Goal: Transaction & Acquisition: Purchase product/service

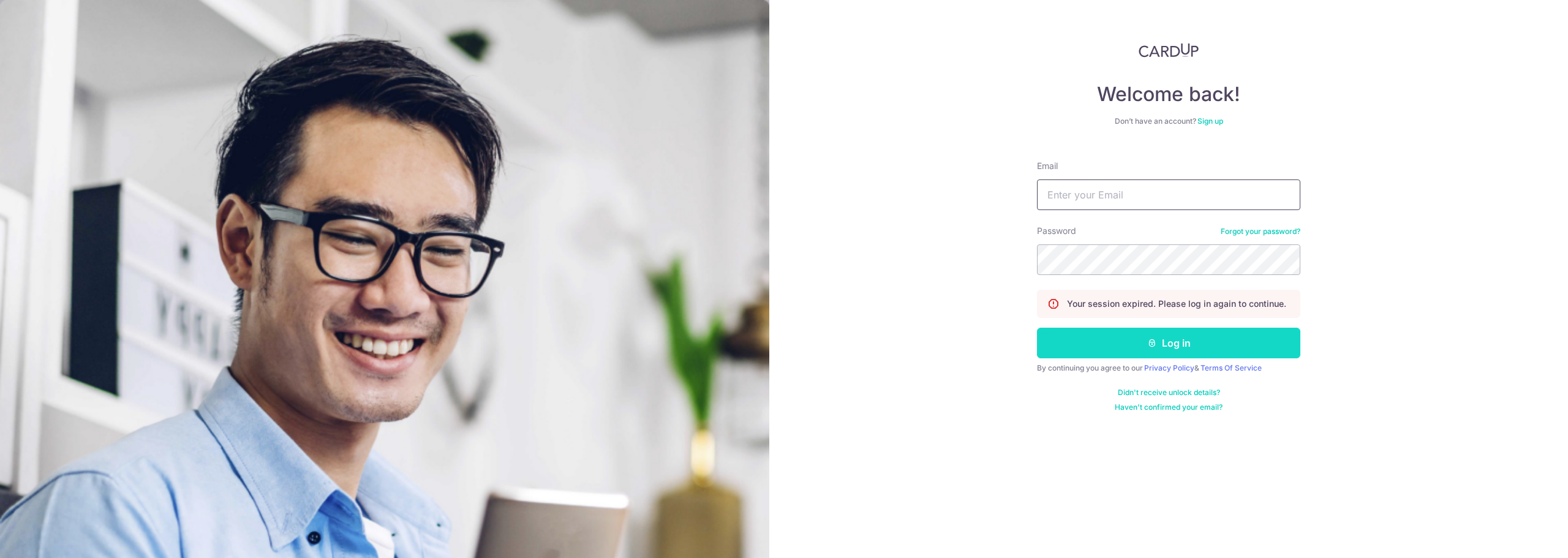
type input "[PERSON_NAME][EMAIL_ADDRESS][PERSON_NAME][DOMAIN_NAME]"
click at [1184, 340] on button "Log in" at bounding box center [1169, 343] width 264 height 31
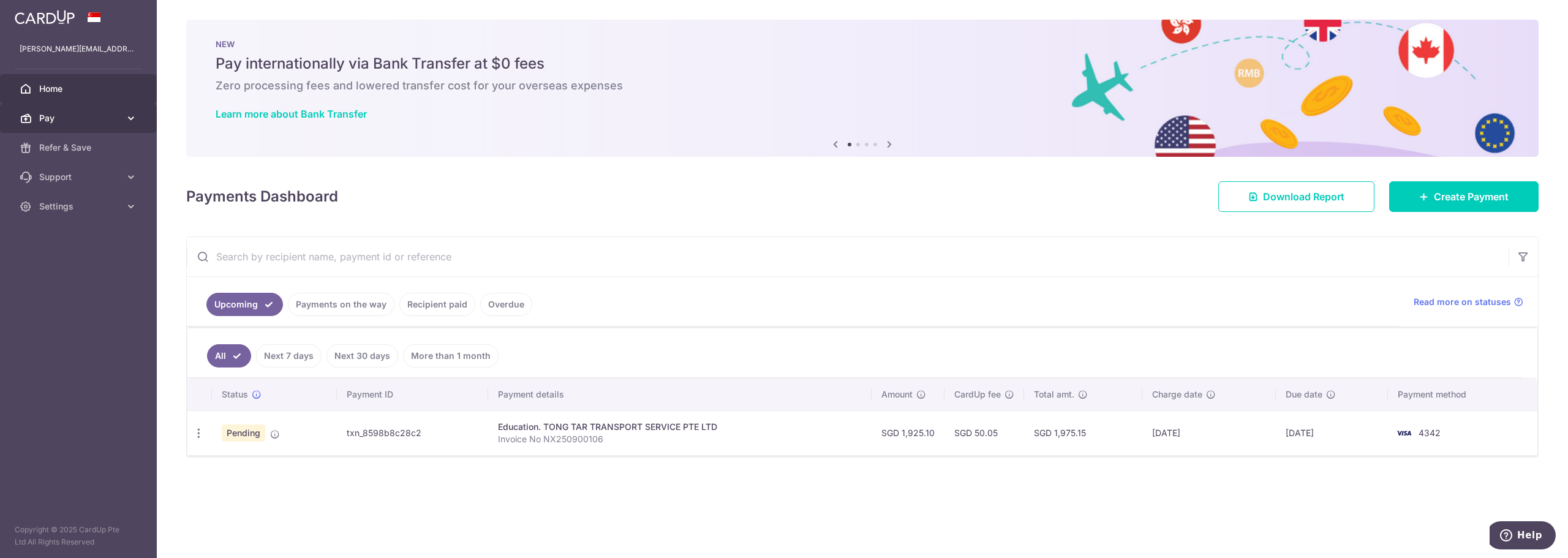
click at [98, 119] on span "Pay" at bounding box center [79, 118] width 81 height 12
click at [60, 179] on span "Recipients" at bounding box center [79, 176] width 81 height 12
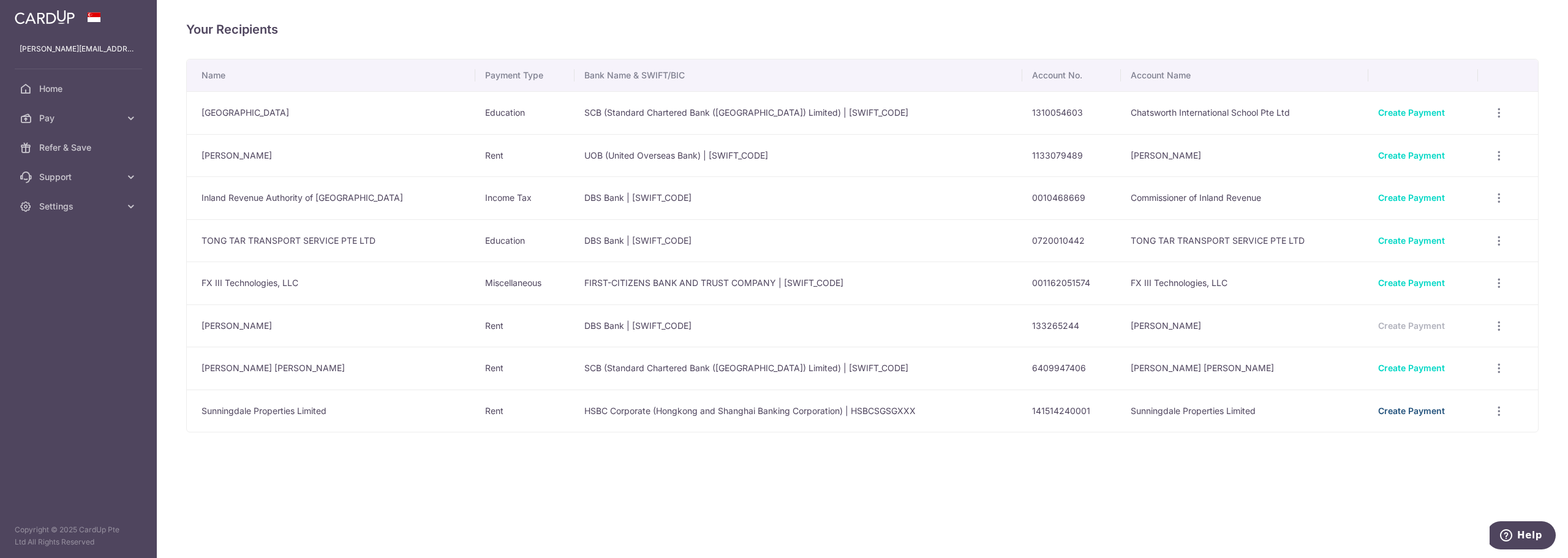
click at [1399, 413] on link "Create Payment" at bounding box center [1411, 410] width 67 height 11
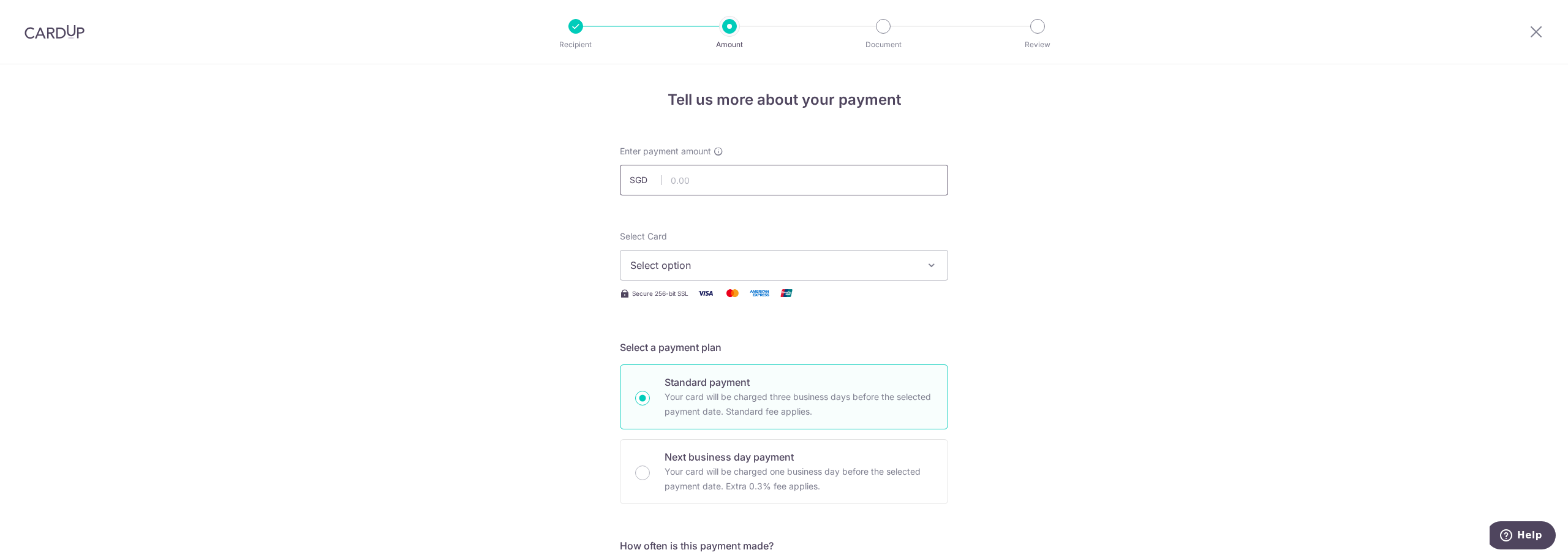
click at [692, 183] on input "text" at bounding box center [784, 180] width 328 height 31
type input "7,700.00"
click at [675, 273] on button "Select option" at bounding box center [784, 266] width 328 height 31
click at [689, 356] on span "**** 4342" at bounding box center [683, 353] width 47 height 15
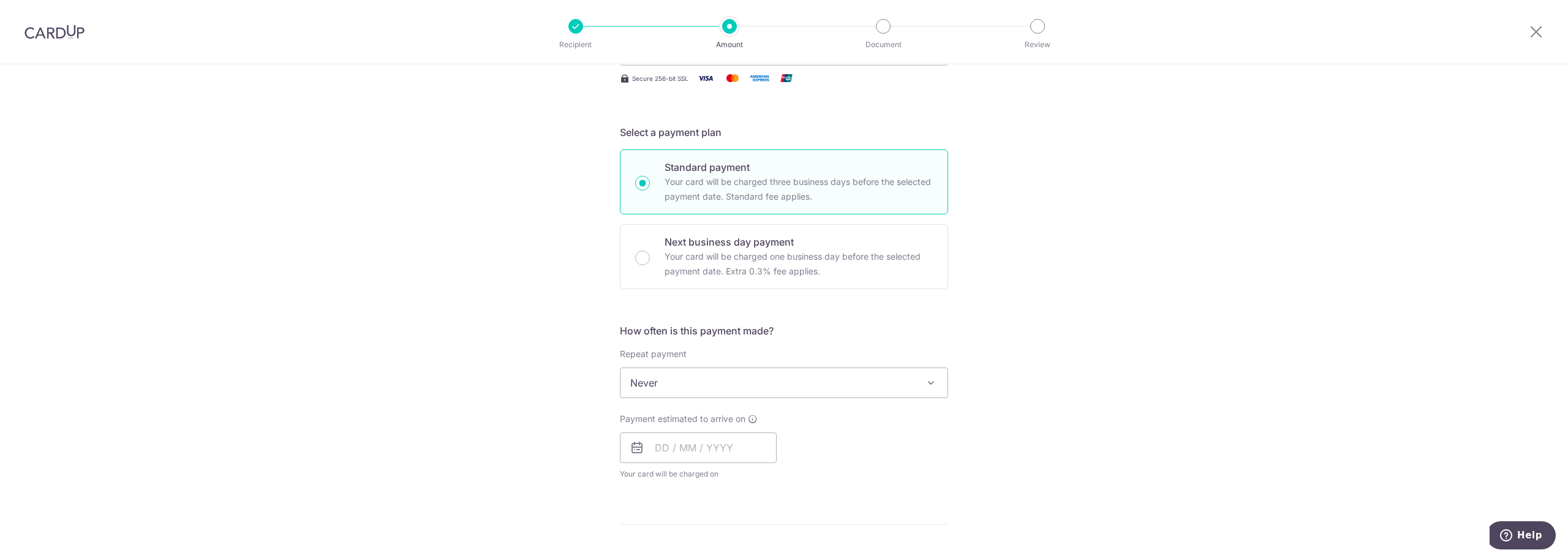
scroll to position [245, 0]
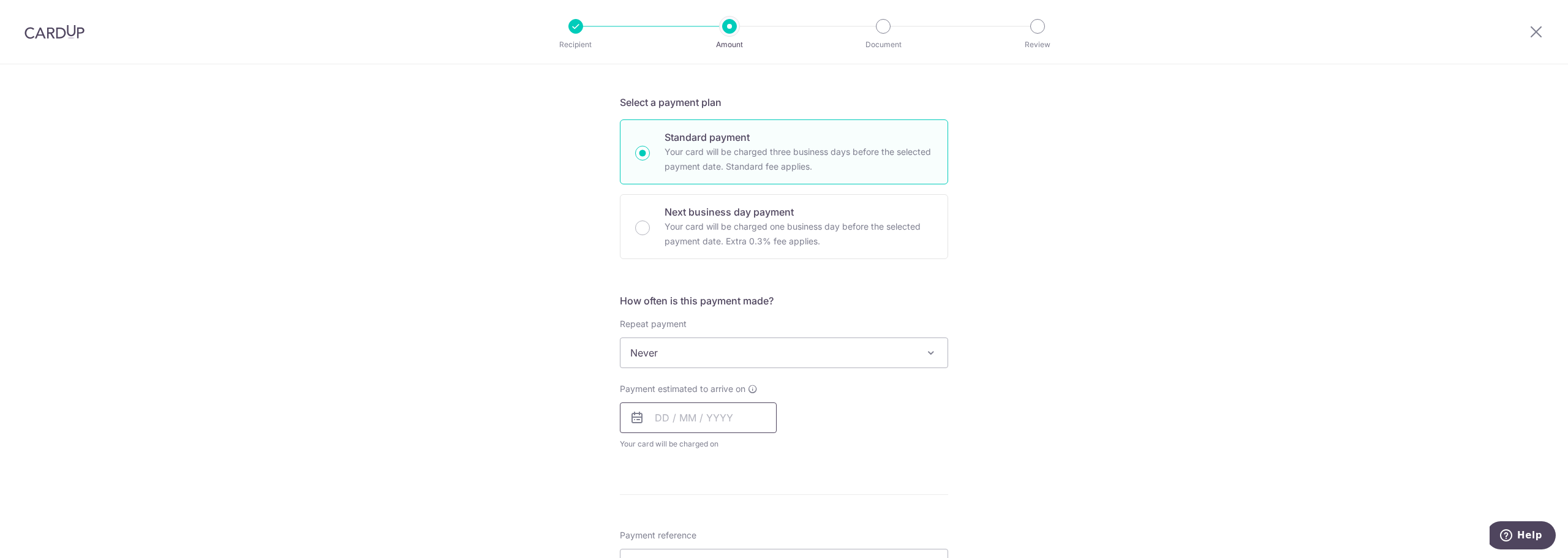
click at [706, 422] on input "text" at bounding box center [698, 418] width 157 height 31
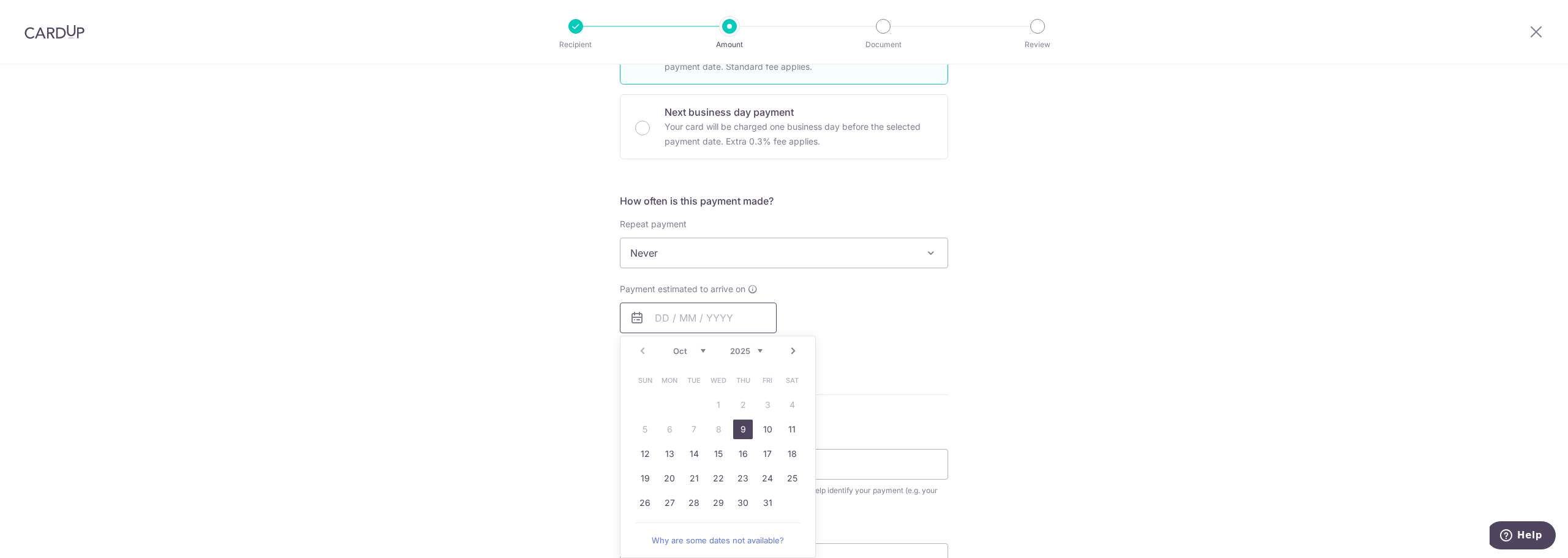
scroll to position [368, 0]
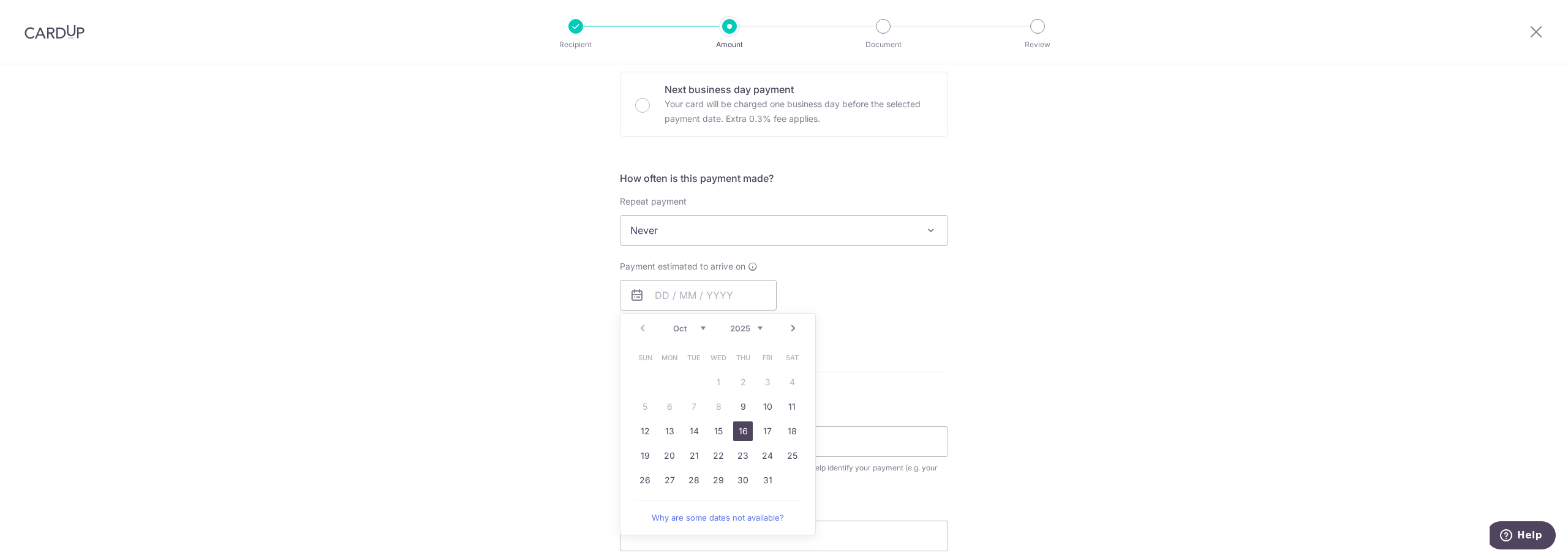
click at [741, 427] on link "16" at bounding box center [743, 432] width 20 height 20
type input "16/10/2025"
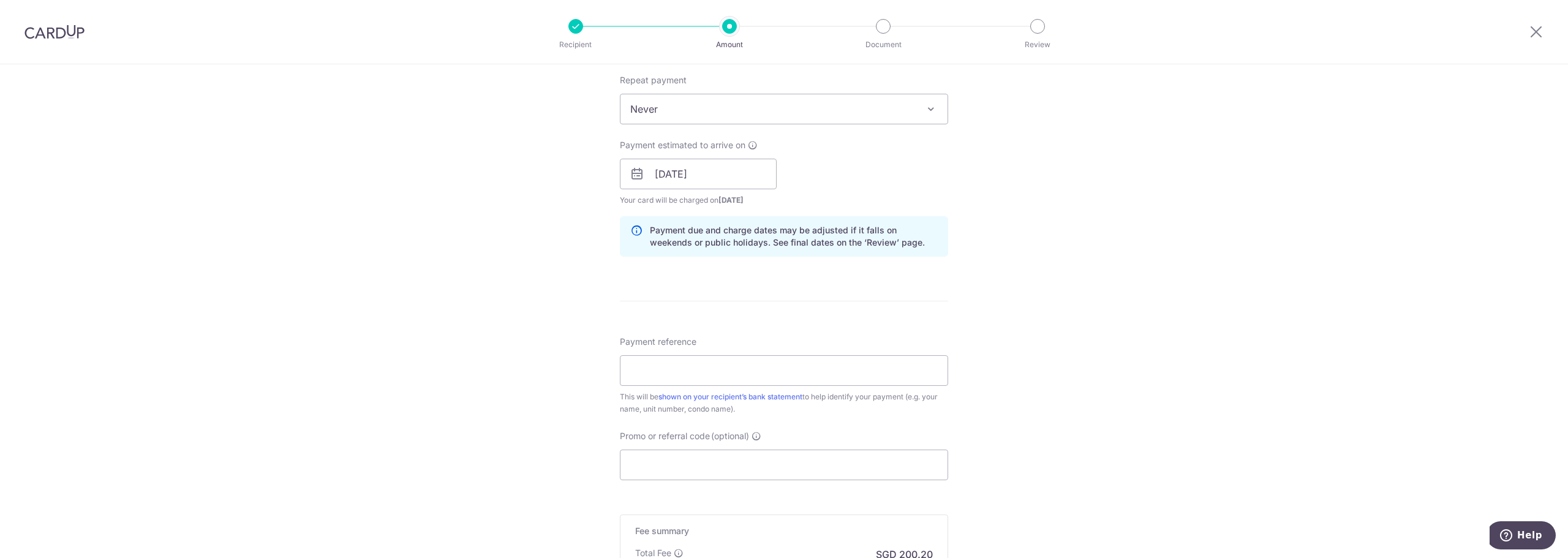
scroll to position [490, 0]
click at [638, 370] on input "Payment reference" at bounding box center [784, 370] width 328 height 31
drag, startPoint x: 685, startPoint y: 368, endPoint x: 614, endPoint y: 361, distance: 71.3
click at [614, 361] on div "Tell us more about your payment Enter payment amount SGD 7,700.00 7700.00 Selec…" at bounding box center [784, 153] width 1568 height 1158
drag, startPoint x: 646, startPoint y: 368, endPoint x: 629, endPoint y: 368, distance: 17.0
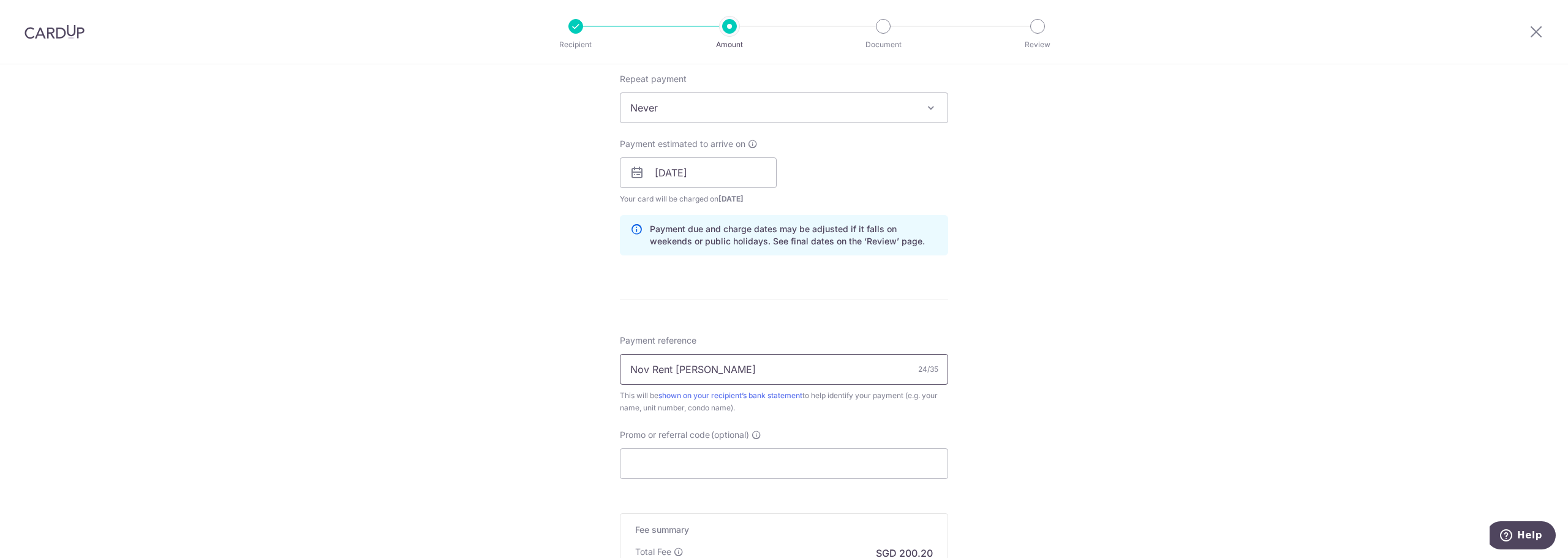
click at [629, 368] on input "Nov Rent Neil Patwardhan" at bounding box center [784, 370] width 328 height 31
click at [769, 371] on input "Oct Rent Neil Patwardhan" at bounding box center [784, 370] width 328 height 31
type input "Oct Rent Neil Patwardhan"
click at [670, 469] on input "Promo or referral code (optional)" at bounding box center [784, 464] width 328 height 31
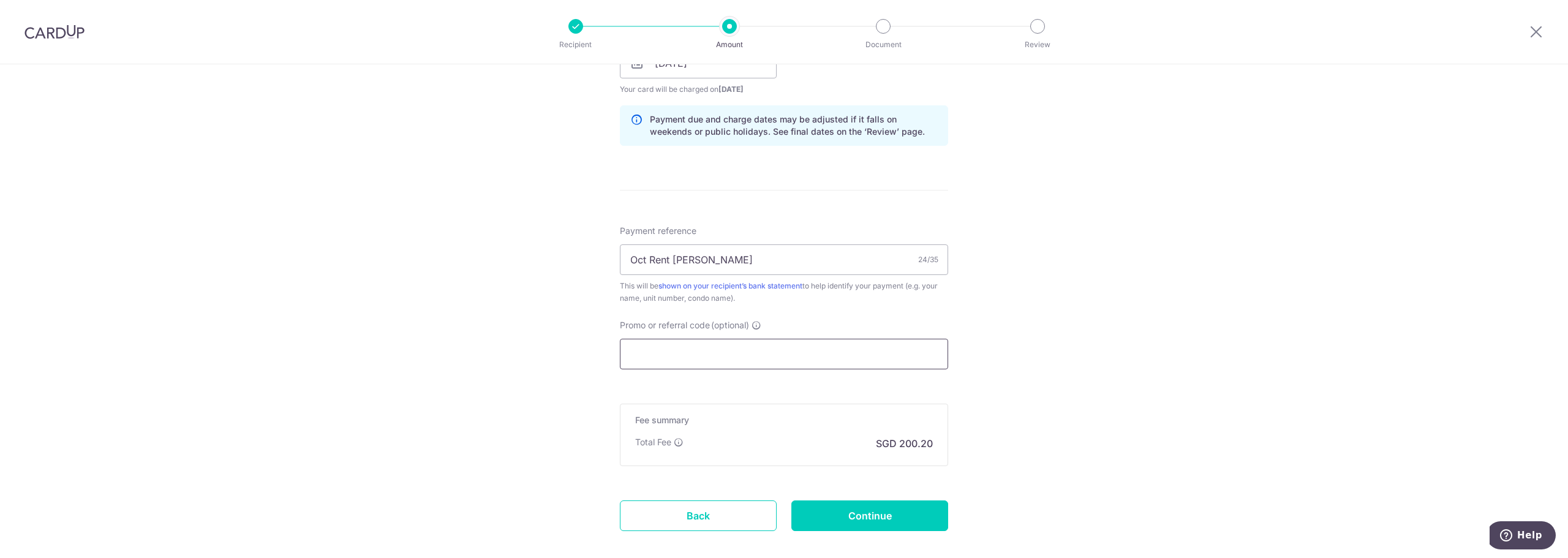
scroll to position [613, 0]
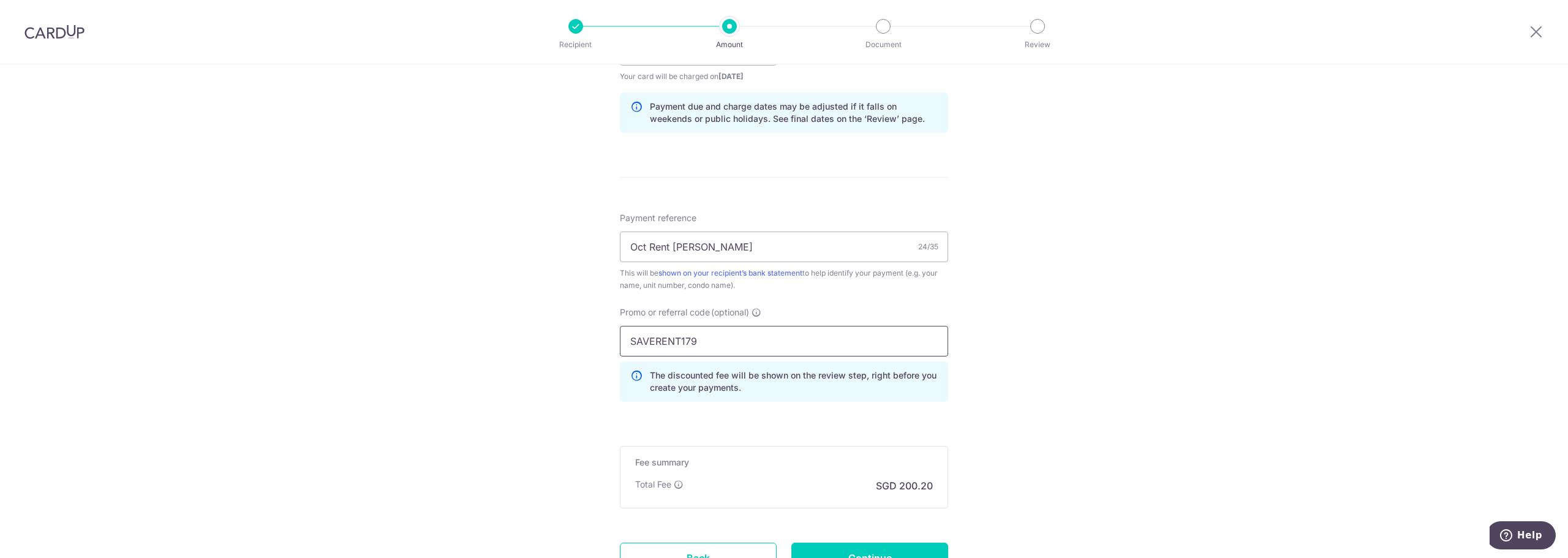
type input "SAVERENT179"
drag, startPoint x: 513, startPoint y: 410, endPoint x: 538, endPoint y: 413, distance: 25.2
click at [517, 410] on div "Tell us more about your payment Enter payment amount SGD 7,700.00 7700.00 Selec…" at bounding box center [784, 58] width 1568 height 1214
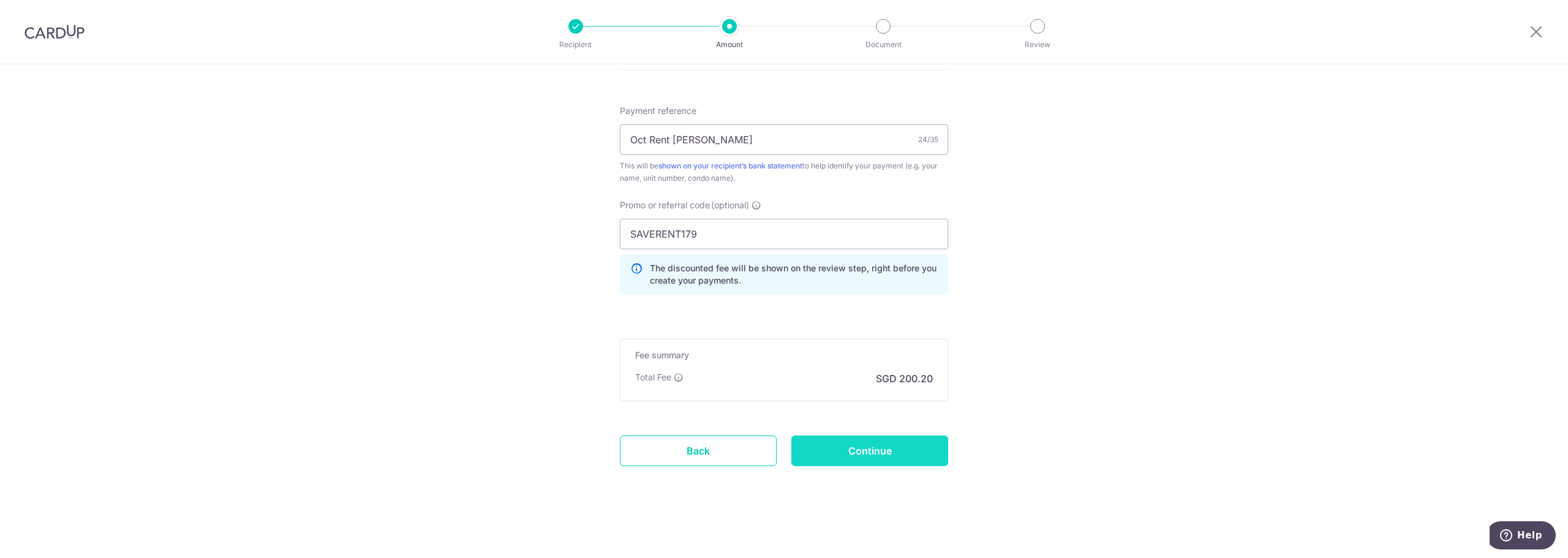
click at [891, 450] on input "Continue" at bounding box center [869, 451] width 157 height 31
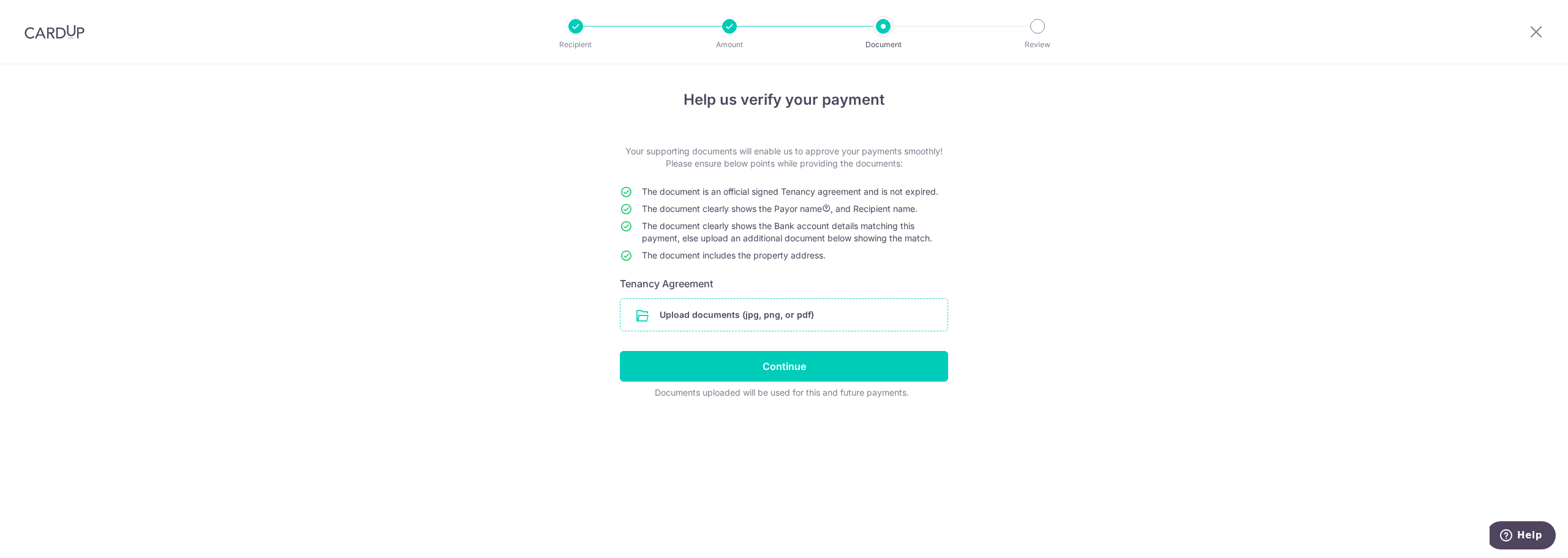
click at [689, 312] on input "file" at bounding box center [784, 314] width 327 height 32
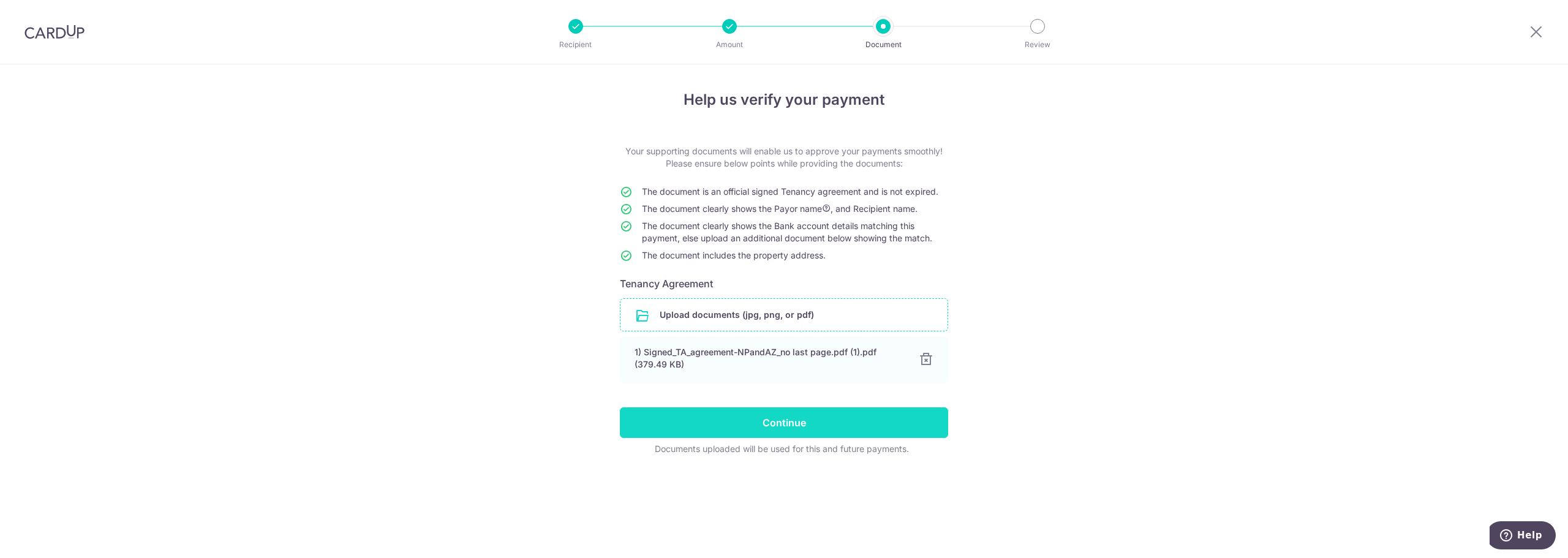
click at [765, 431] on input "Continue" at bounding box center [784, 423] width 328 height 31
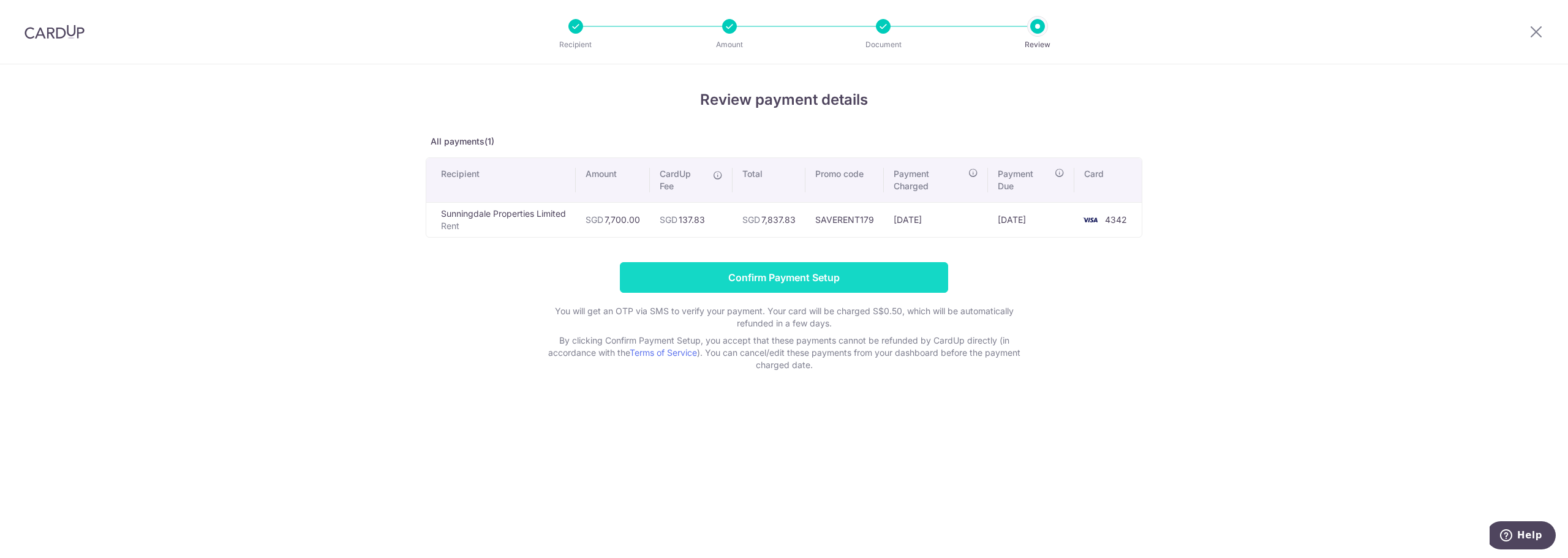
click at [775, 279] on input "Confirm Payment Setup" at bounding box center [784, 278] width 328 height 31
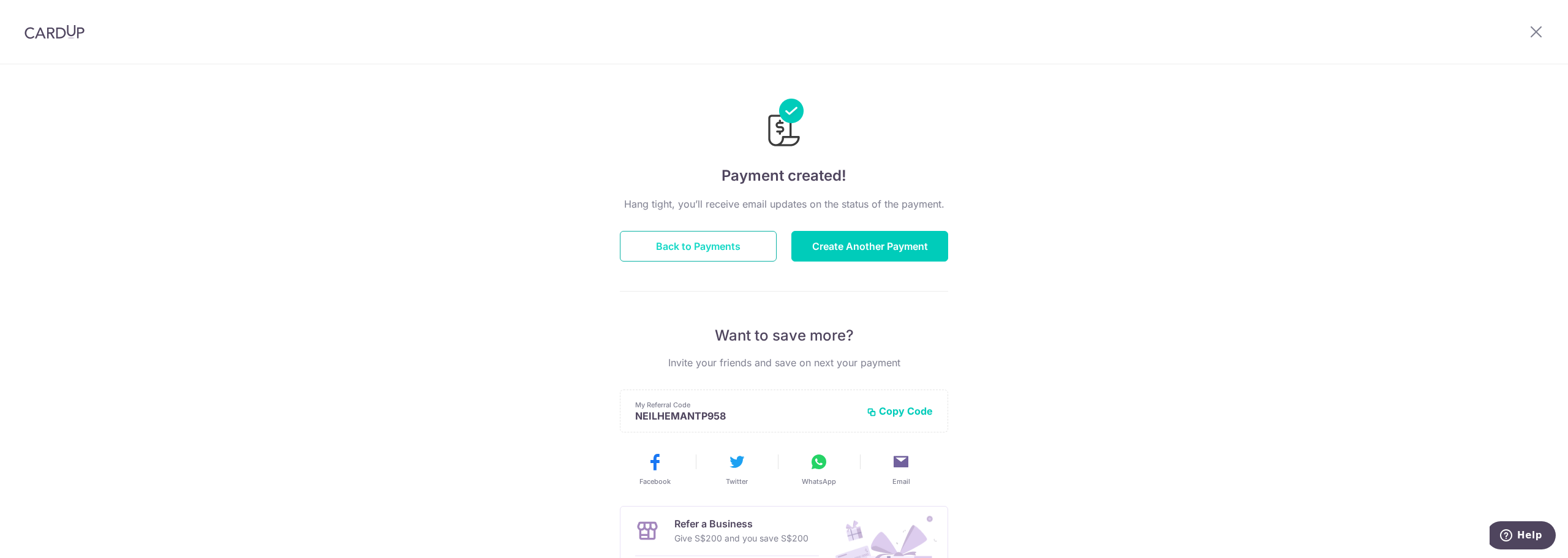
click at [703, 250] on button "Back to Payments" at bounding box center [698, 247] width 157 height 31
